Goal: Check status: Check status

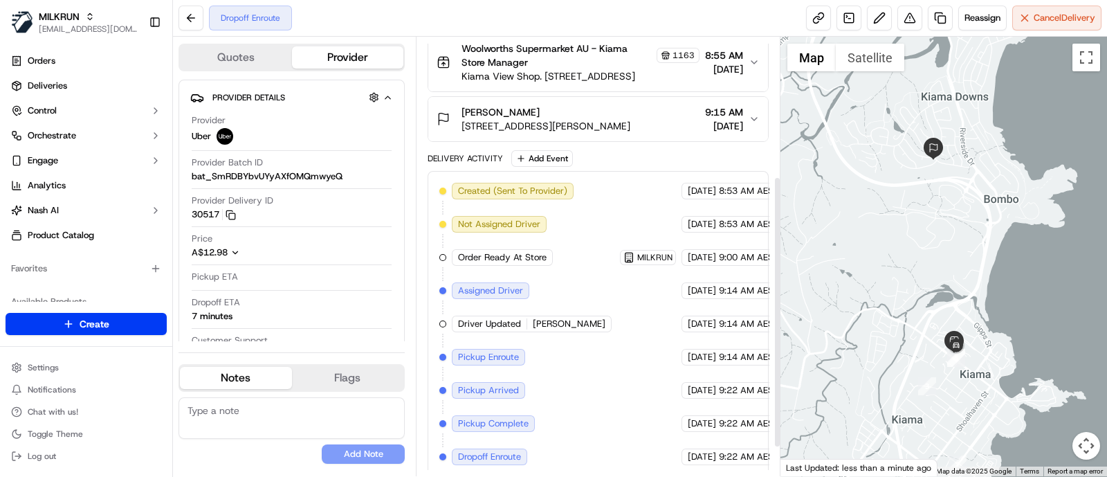
scroll to position [269, 0]
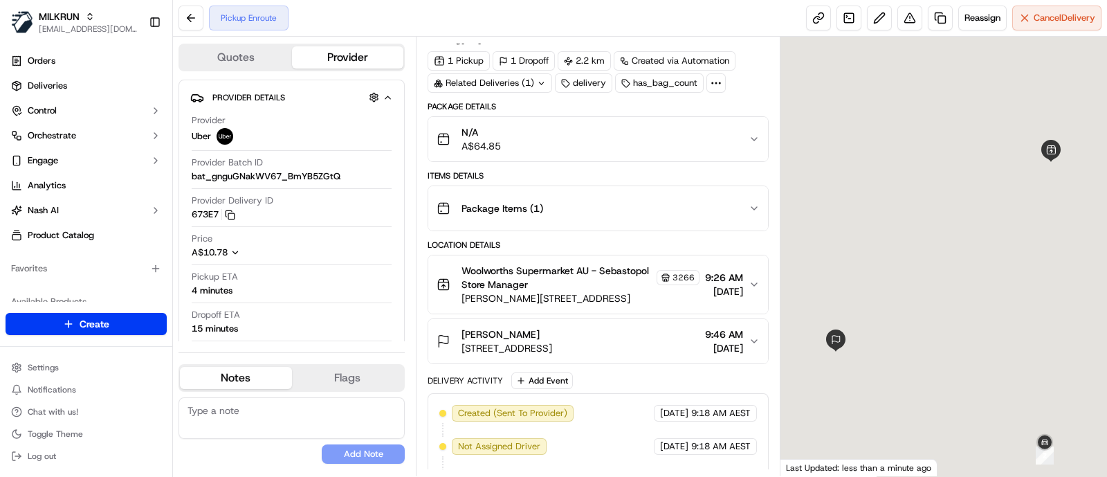
scroll to position [138, 0]
